Goal: Obtain resource: Obtain resource

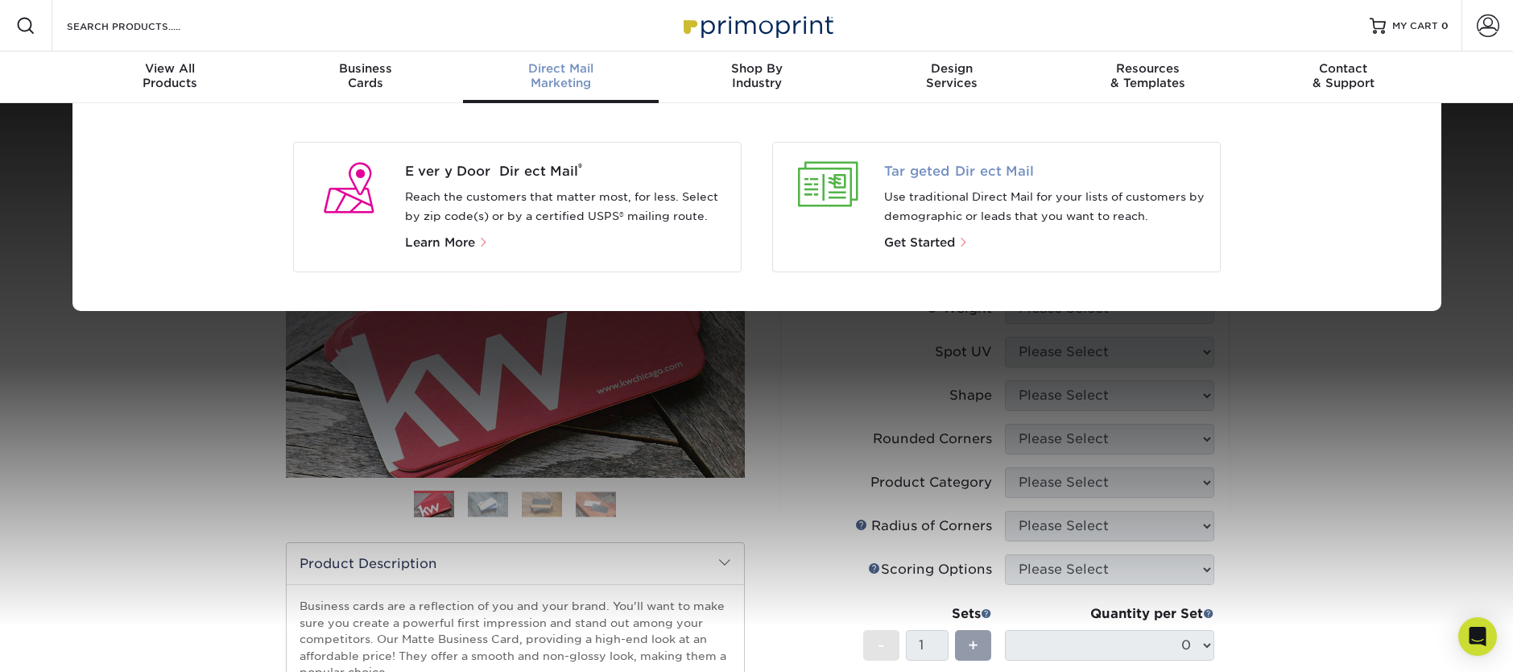
click at [969, 168] on span "Targeted Direct Mail" at bounding box center [1045, 171] width 323 height 19
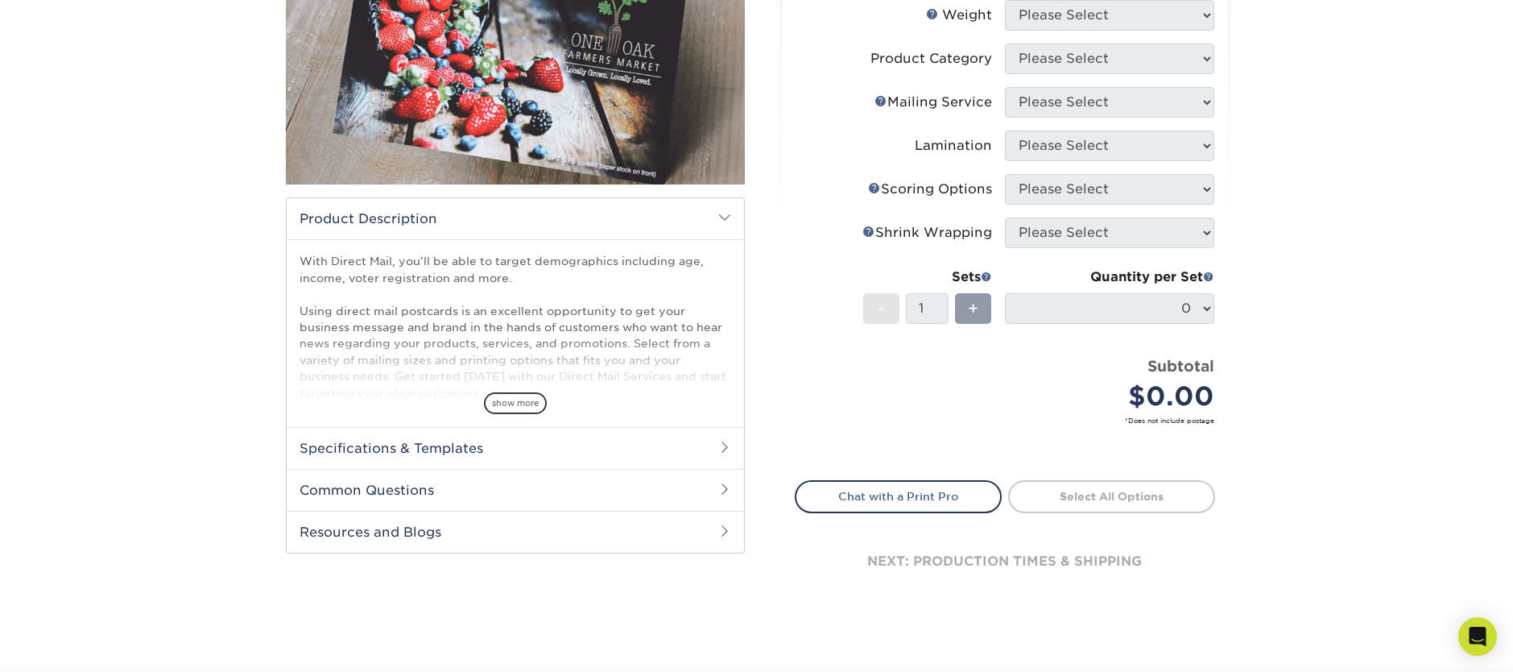
scroll to position [294, 0]
drag, startPoint x: 502, startPoint y: 399, endPoint x: 656, endPoint y: 403, distance: 153.8
click at [502, 399] on span "show more" at bounding box center [515, 402] width 63 height 22
click at [702, 455] on h2 "Specifications & Templates" at bounding box center [515, 447] width 457 height 42
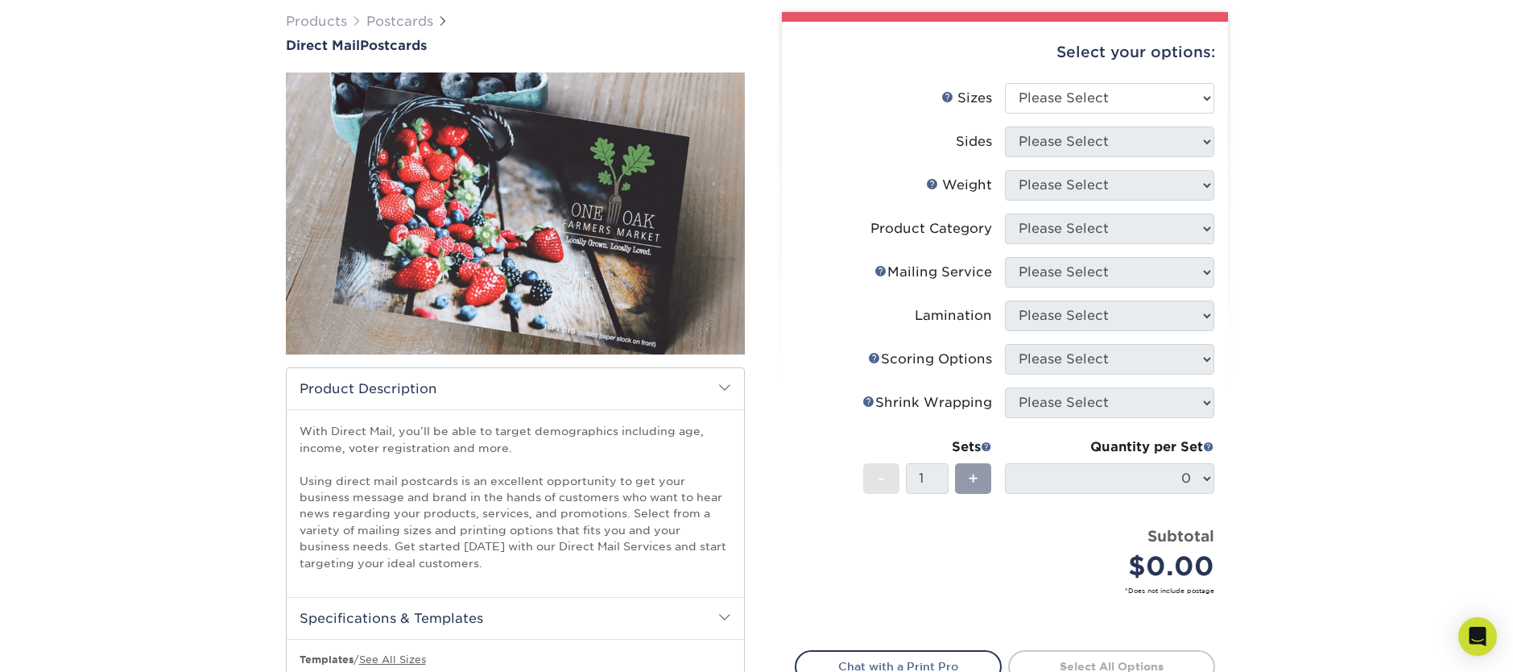
scroll to position [121, 0]
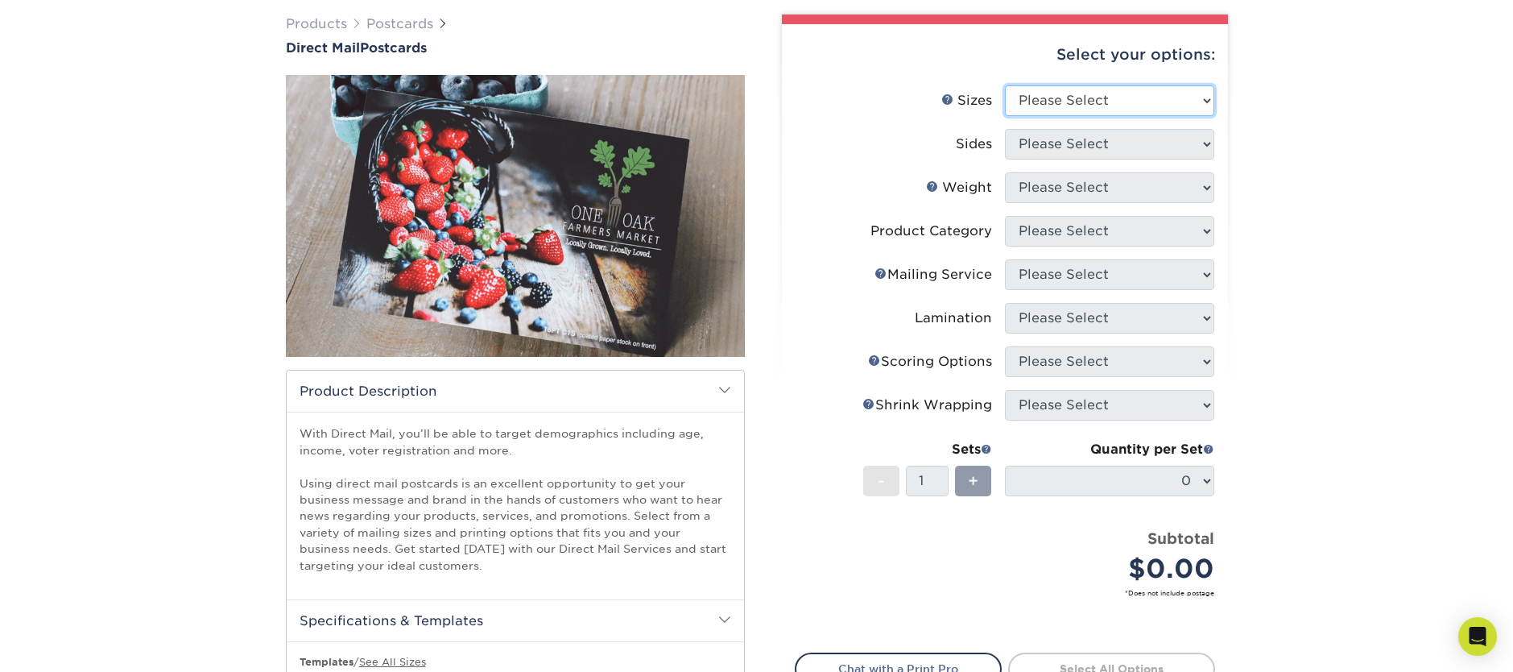
click at [1118, 91] on select "Please Select 1.5" x 7" 2" x 4" 2" x 6" 2" x 7" 2" x 8" 2.12" x 5.5" 2.12" x 5.…" at bounding box center [1109, 100] width 209 height 31
click at [1130, 94] on select "Please Select 1.5" x 7" 2" x 4" 2" x 6" 2" x 7" 2" x 8" 2.12" x 5.5" 2.12" x 5.…" at bounding box center [1109, 100] width 209 height 31
select select "5.00x7.00"
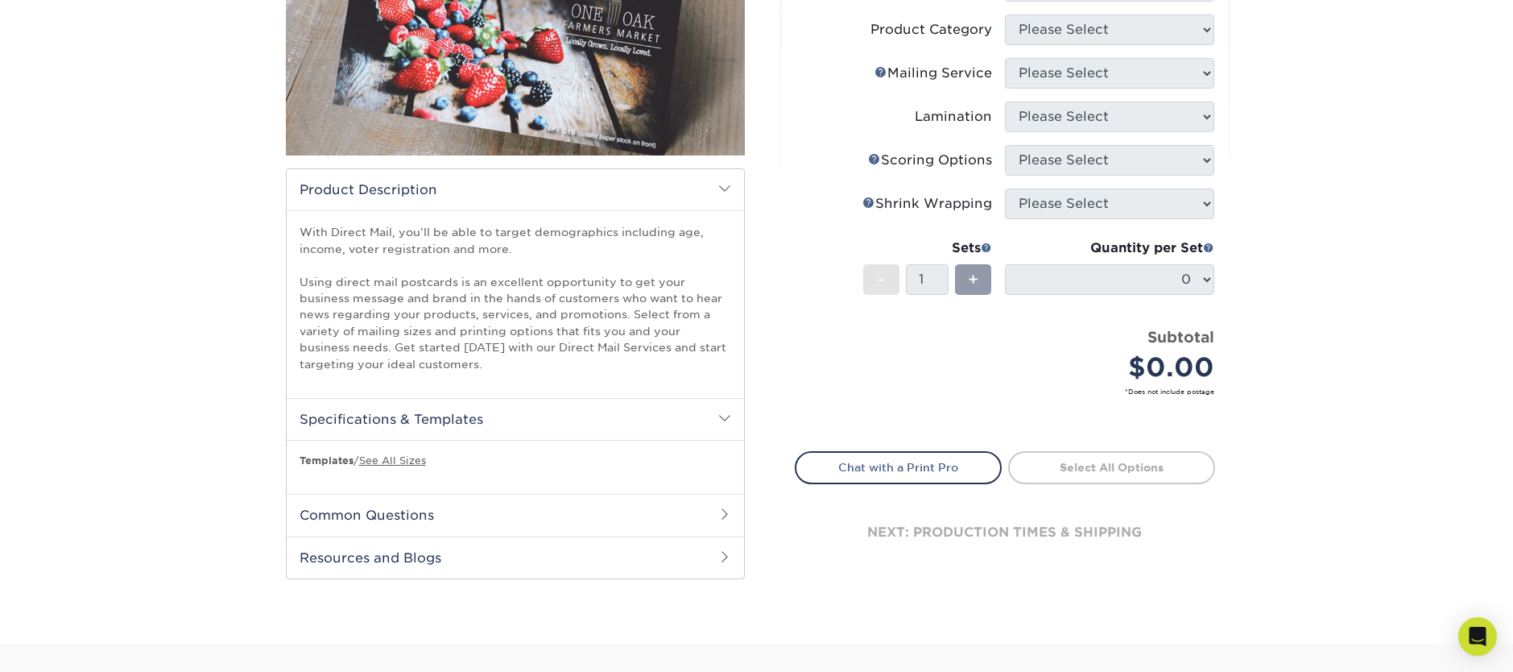
scroll to position [324, 0]
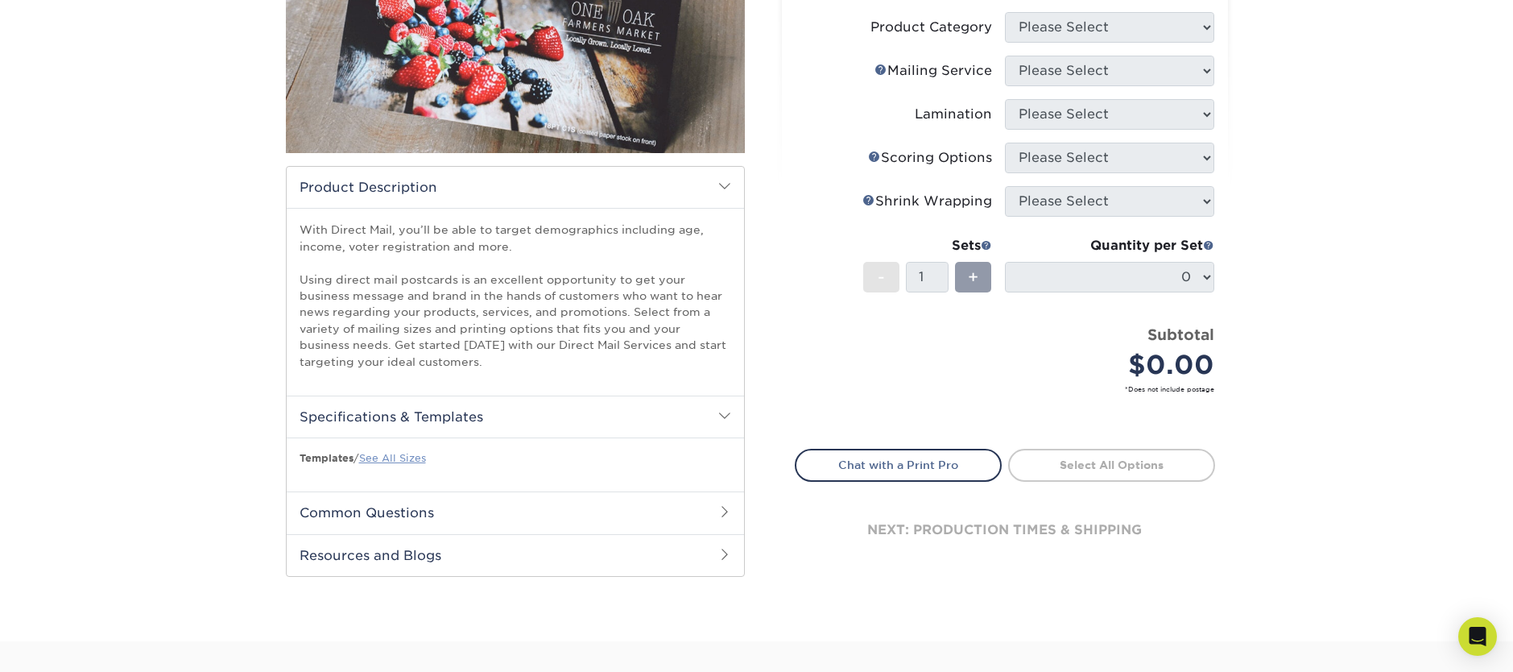
click at [389, 459] on link "See All Sizes" at bounding box center [392, 458] width 67 height 12
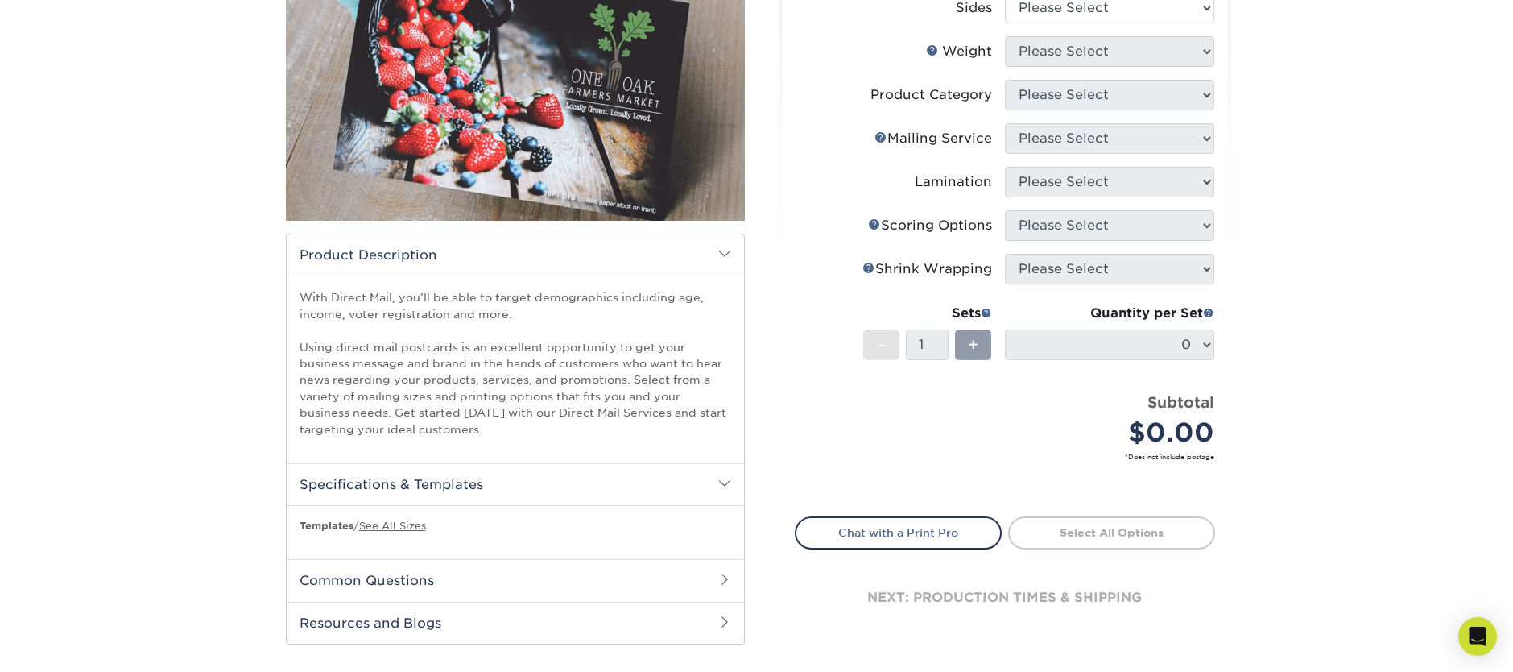
scroll to position [274, 0]
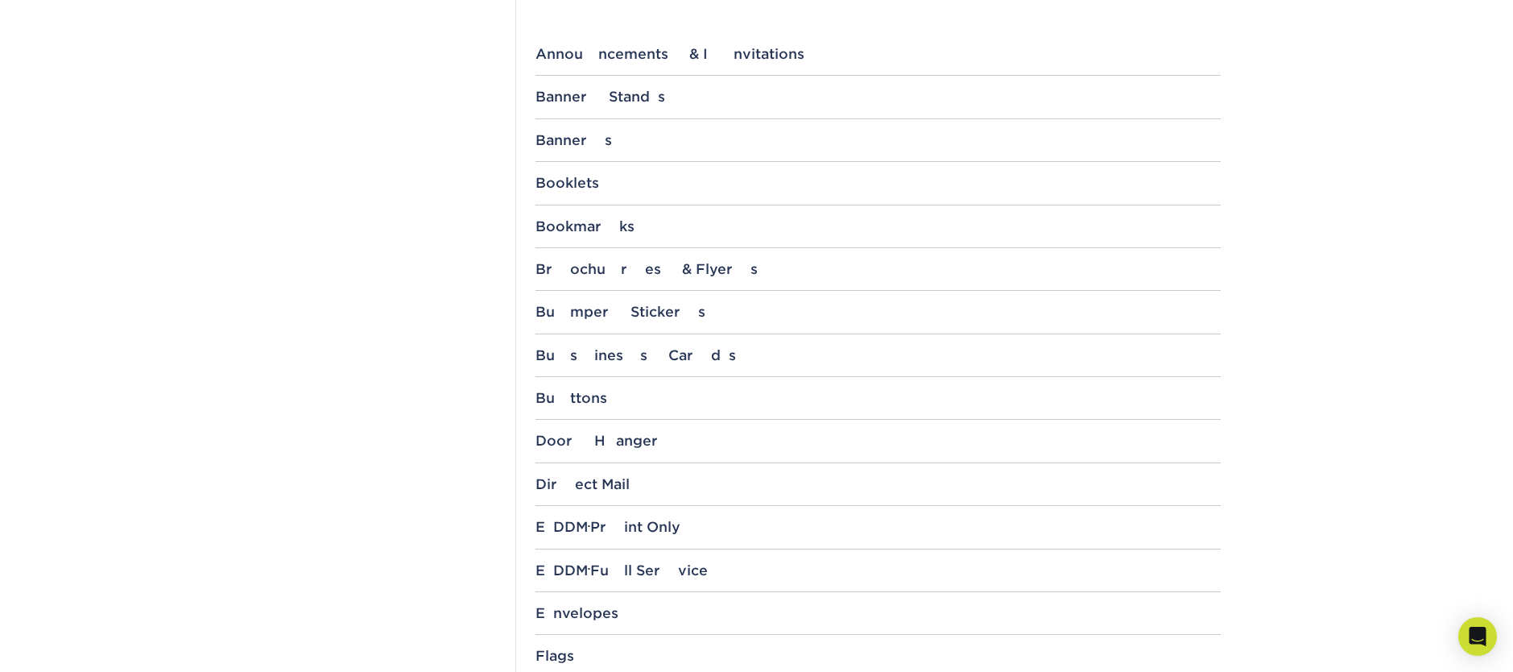
scroll to position [652, 0]
click at [576, 487] on div "Direct Mail" at bounding box center [877, 481] width 685 height 16
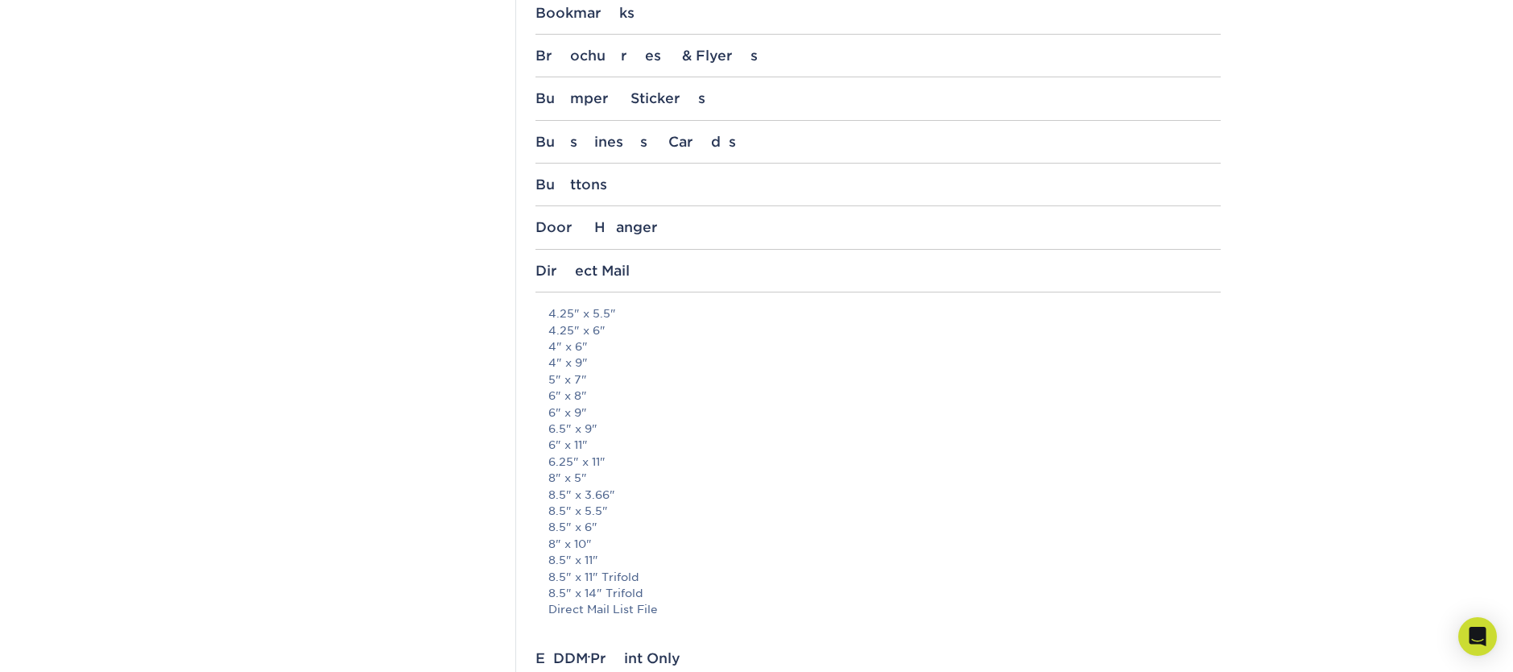
scroll to position [876, 0]
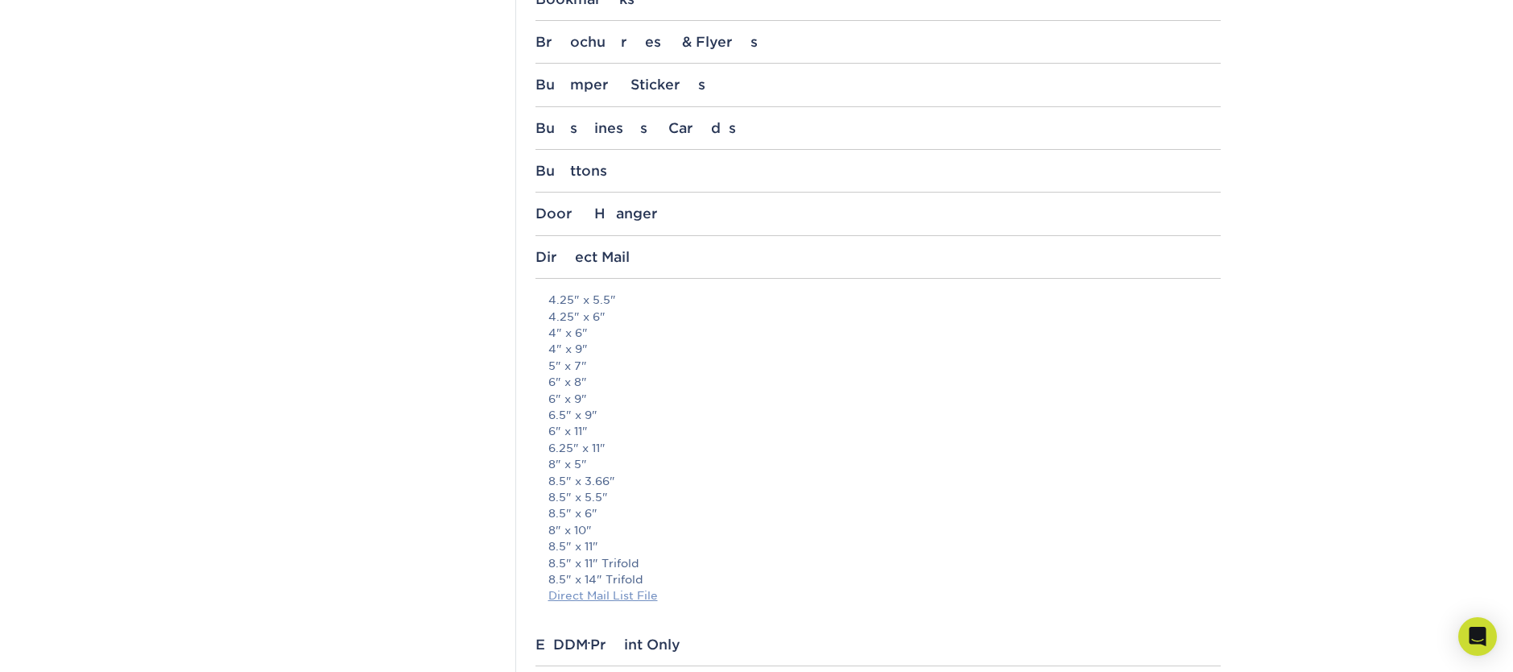
click at [608, 597] on link "Direct Mail List File" at bounding box center [603, 595] width 110 height 13
drag, startPoint x: 567, startPoint y: 366, endPoint x: 576, endPoint y: 374, distance: 12.6
click at [567, 366] on link "5" x 7"" at bounding box center [567, 365] width 39 height 13
